Goal: Task Accomplishment & Management: Manage account settings

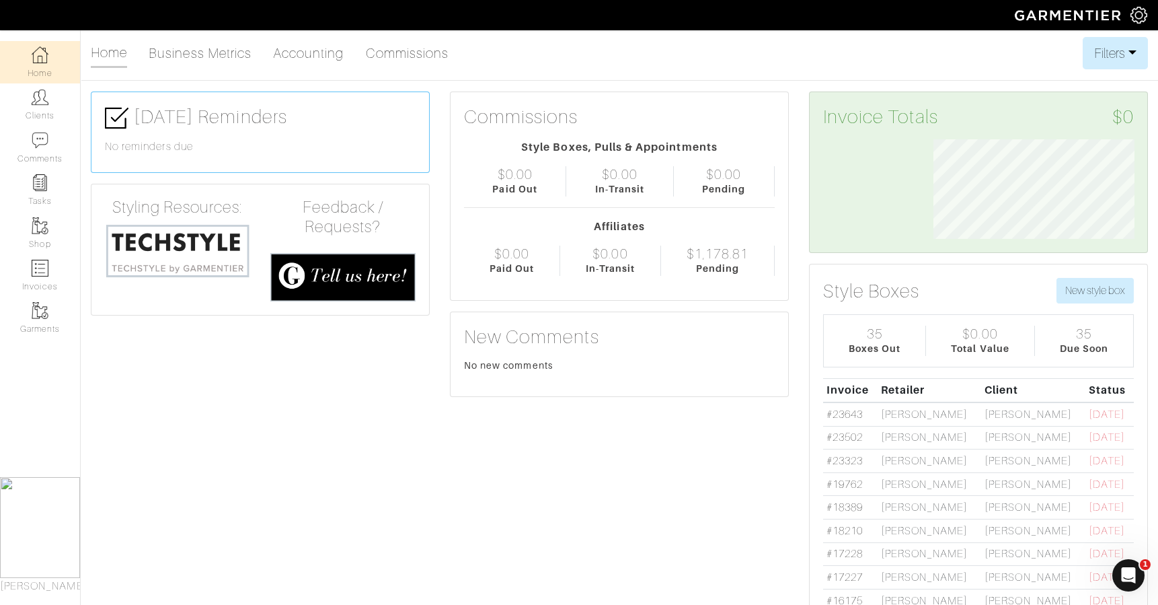
click at [169, 253] on img at bounding box center [177, 251] width 145 height 56
click at [38, 120] on link "Clients" at bounding box center [40, 104] width 80 height 42
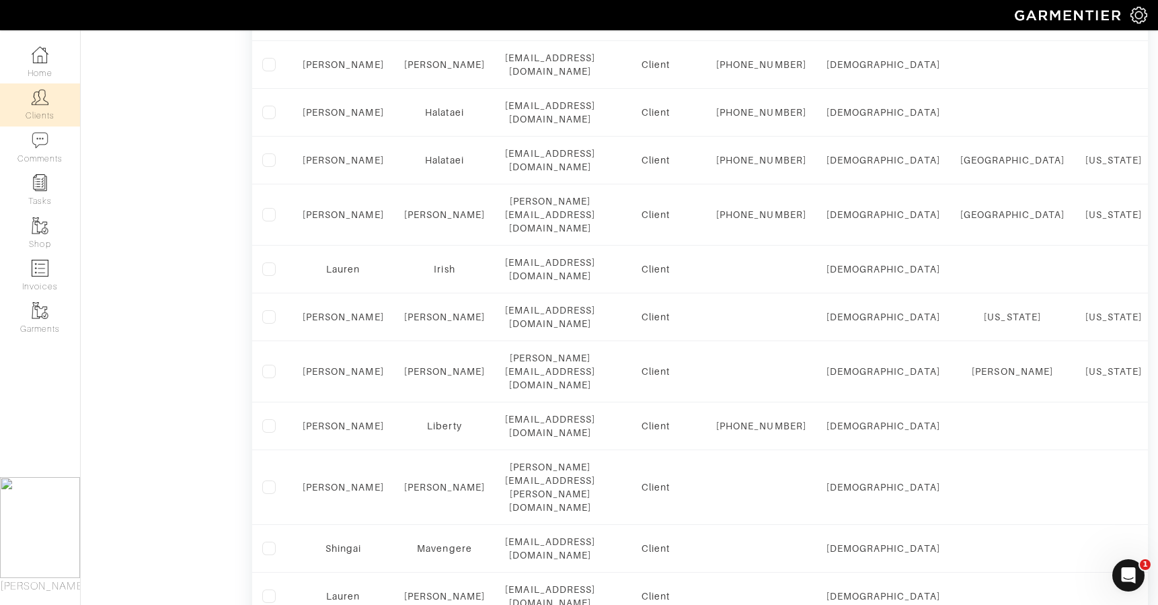
scroll to position [802, 0]
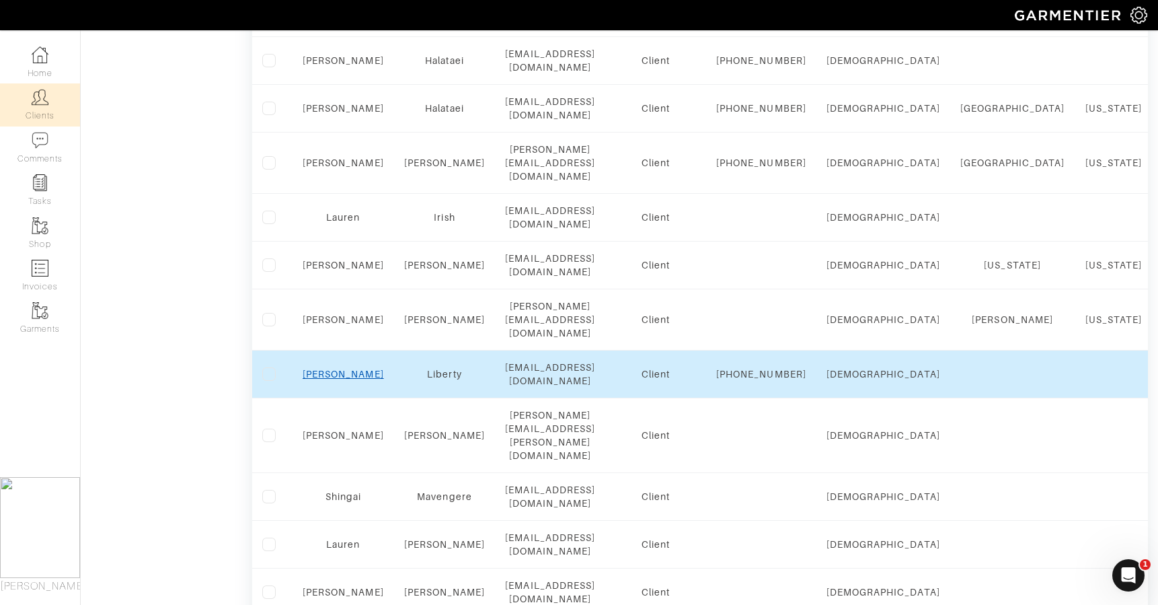
click at [344, 379] on link "Meredith" at bounding box center [343, 374] width 81 height 11
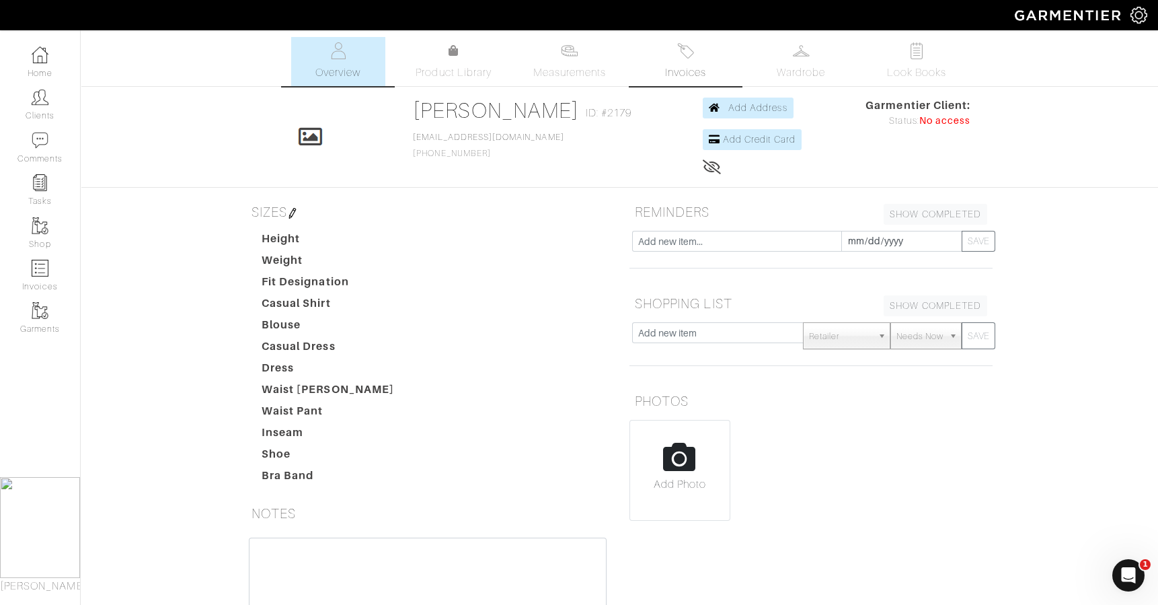
click at [697, 56] on link "Invoices" at bounding box center [685, 61] width 94 height 49
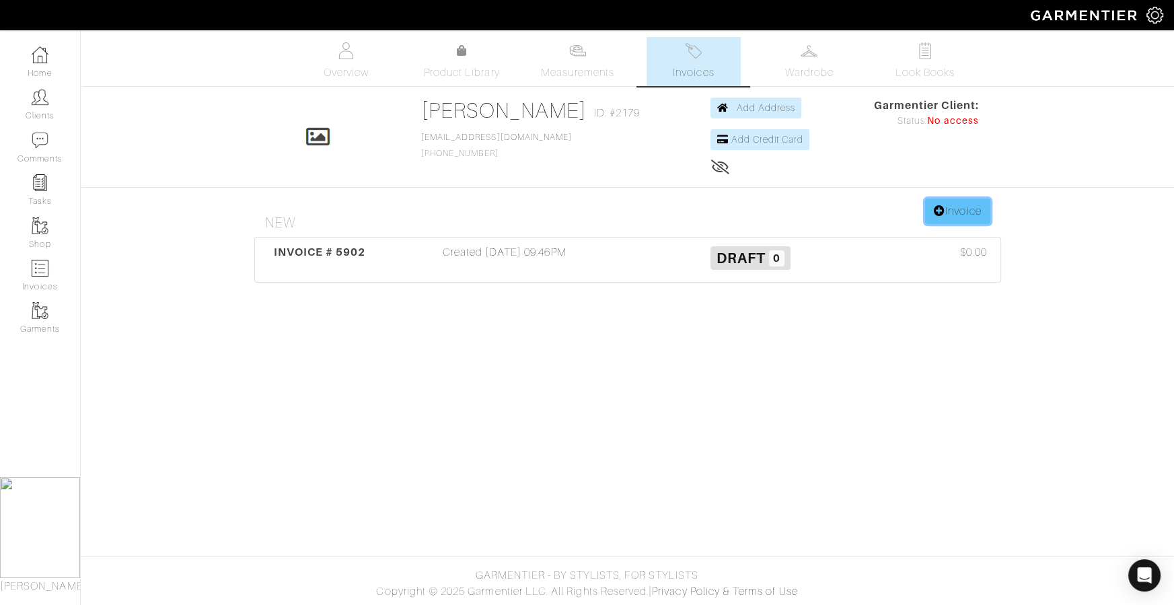
click at [936, 199] on link "Invoice" at bounding box center [957, 211] width 65 height 26
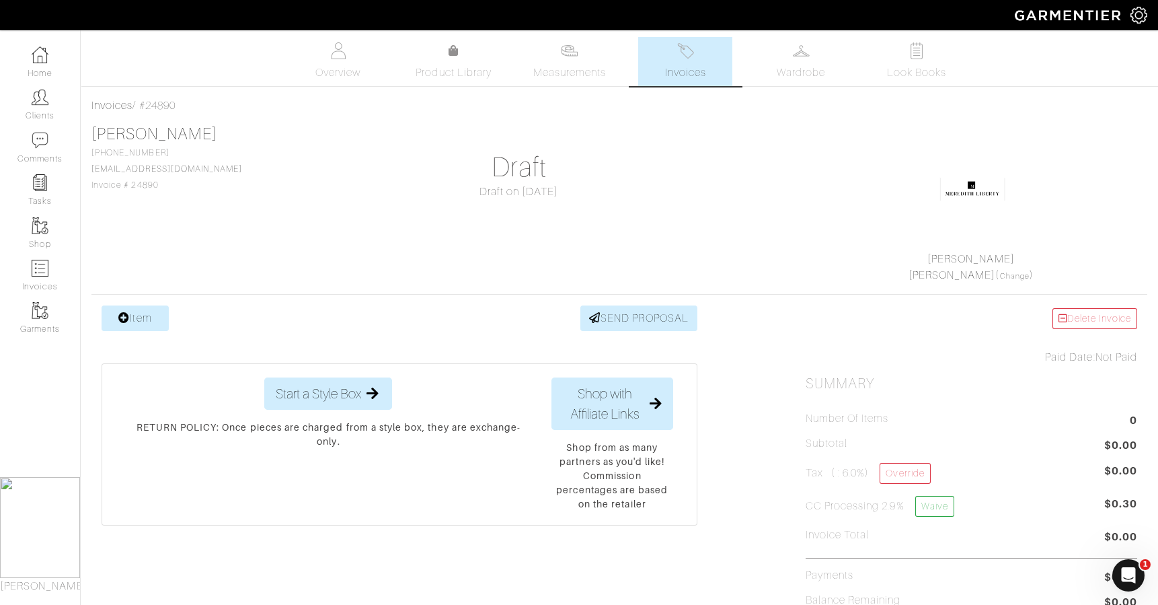
drag, startPoint x: 163, startPoint y: 184, endPoint x: 125, endPoint y: 185, distance: 37.7
click at [125, 185] on div "Meredith Liberty 703-883-9081 merlib@aol.com Invoice # 24890" at bounding box center [166, 158] width 151 height 68
copy span "# 24890"
